Goal: Find specific page/section: Find specific page/section

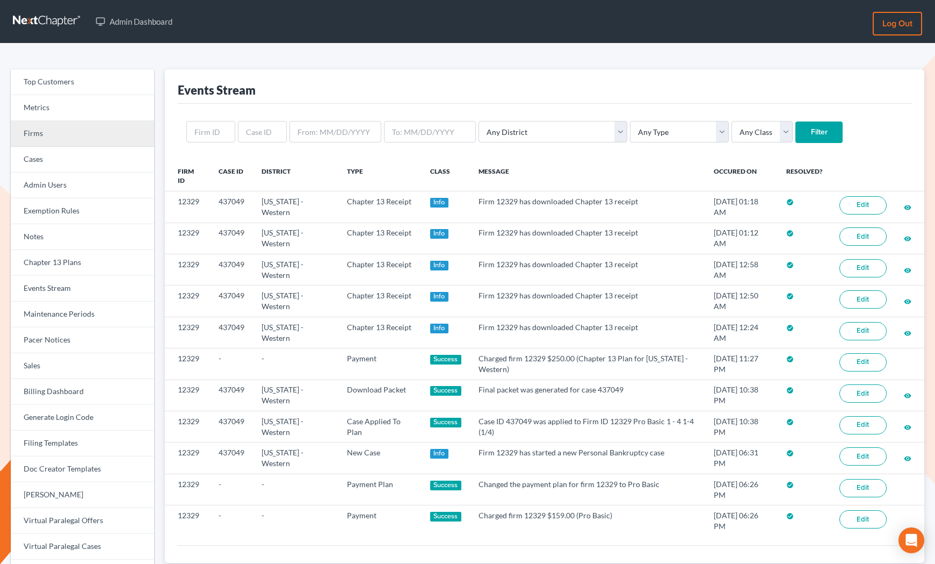
click at [55, 138] on link "Firms" at bounding box center [82, 134] width 143 height 26
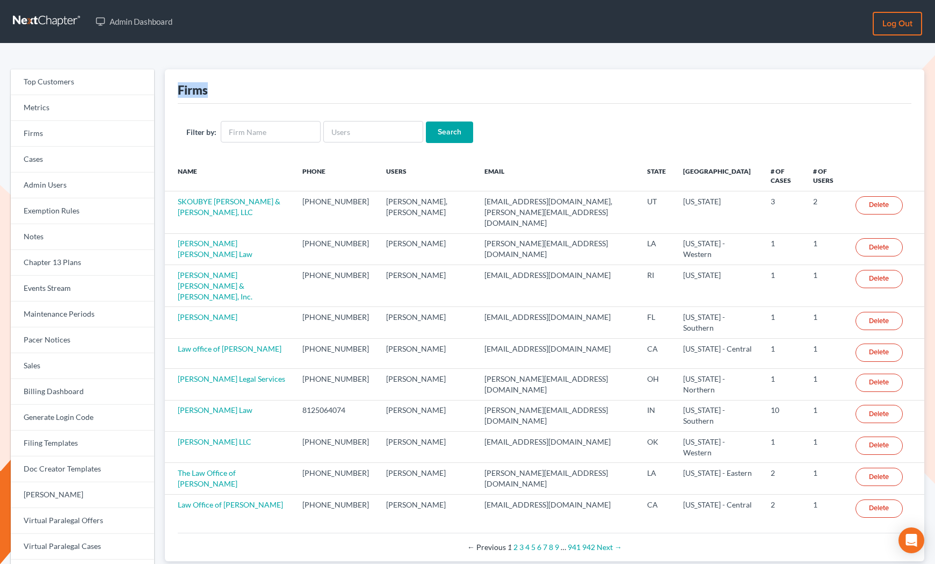
drag, startPoint x: 203, startPoint y: 92, endPoint x: 172, endPoint y: 91, distance: 30.6
click at [172, 91] on div "Firms Filter by: Search Name Phone Users Email State Primary District # of Case…" at bounding box center [545, 315] width 760 height 492
click at [189, 87] on div "Firms" at bounding box center [193, 90] width 30 height 16
drag, startPoint x: 181, startPoint y: 92, endPoint x: 222, endPoint y: 89, distance: 41.5
click at [222, 89] on div "Firms" at bounding box center [545, 86] width 734 height 34
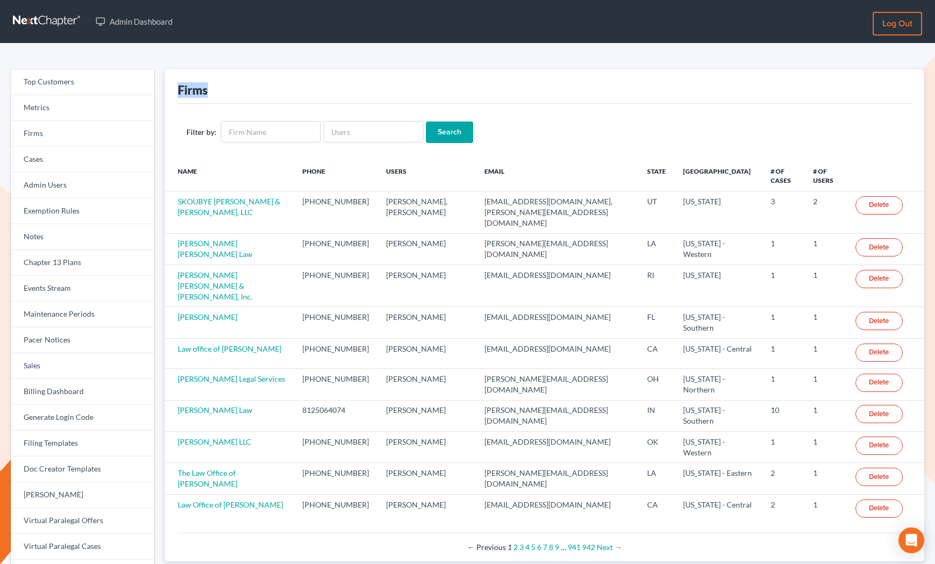
click at [222, 90] on div "Firms" at bounding box center [545, 86] width 734 height 34
drag, startPoint x: 197, startPoint y: 93, endPoint x: 182, endPoint y: 95, distance: 14.5
click at [182, 95] on div "Firms" at bounding box center [545, 86] width 734 height 34
drag, startPoint x: 183, startPoint y: 90, endPoint x: 176, endPoint y: 91, distance: 7.1
click at [183, 90] on div "Firms" at bounding box center [193, 90] width 30 height 16
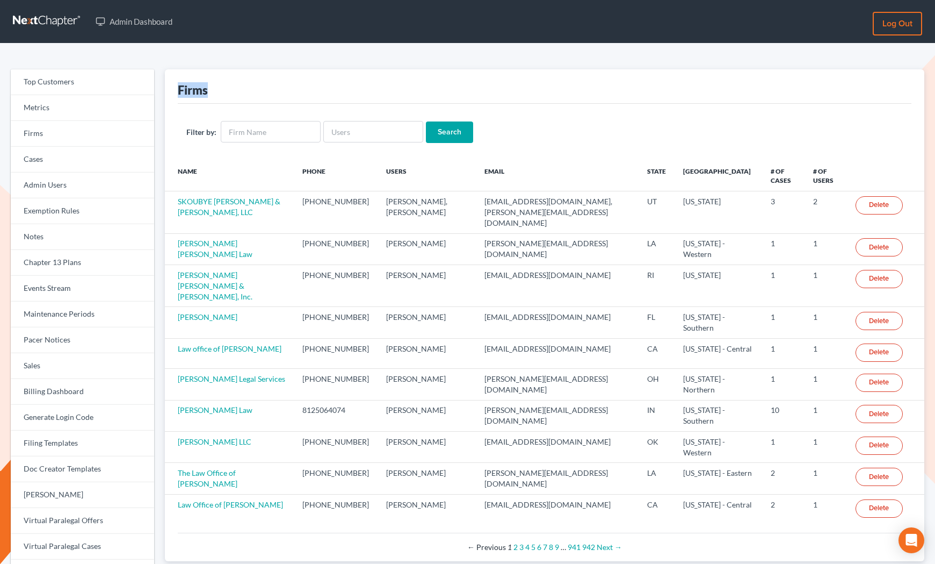
drag, startPoint x: 177, startPoint y: 90, endPoint x: 238, endPoint y: 89, distance: 61.3
click at [218, 89] on div "Firms Filter by: Search Name Phone Users Email State Primary District # of Case…" at bounding box center [545, 315] width 760 height 492
click at [241, 89] on div "Firms" at bounding box center [545, 86] width 734 height 34
drag, startPoint x: 205, startPoint y: 90, endPoint x: 175, endPoint y: 90, distance: 29.6
click at [171, 93] on div "Firms Filter by: Search Name Phone Users Email State Primary District # of Case…" at bounding box center [545, 315] width 760 height 492
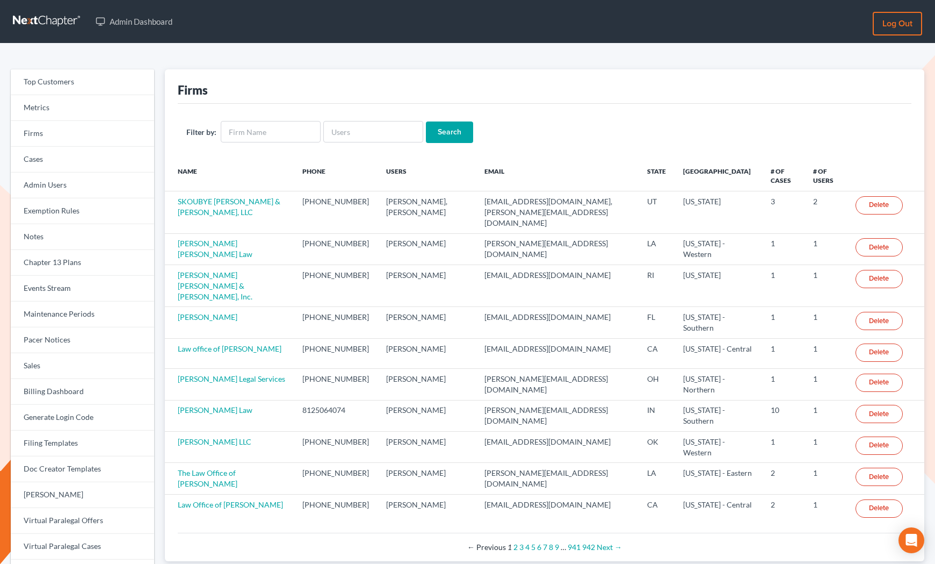
click at [176, 90] on div "Firms Filter by: Search Name Phone Users Email State Primary District # of Case…" at bounding box center [545, 315] width 760 height 492
drag, startPoint x: 181, startPoint y: 92, endPoint x: 216, endPoint y: 91, distance: 35.5
click at [216, 91] on div "Firms Filter by: Search Name Phone Users Email State Primary District # of Case…" at bounding box center [545, 315] width 760 height 492
click at [216, 91] on div "Firms" at bounding box center [545, 86] width 734 height 34
